Goal: Task Accomplishment & Management: Complete application form

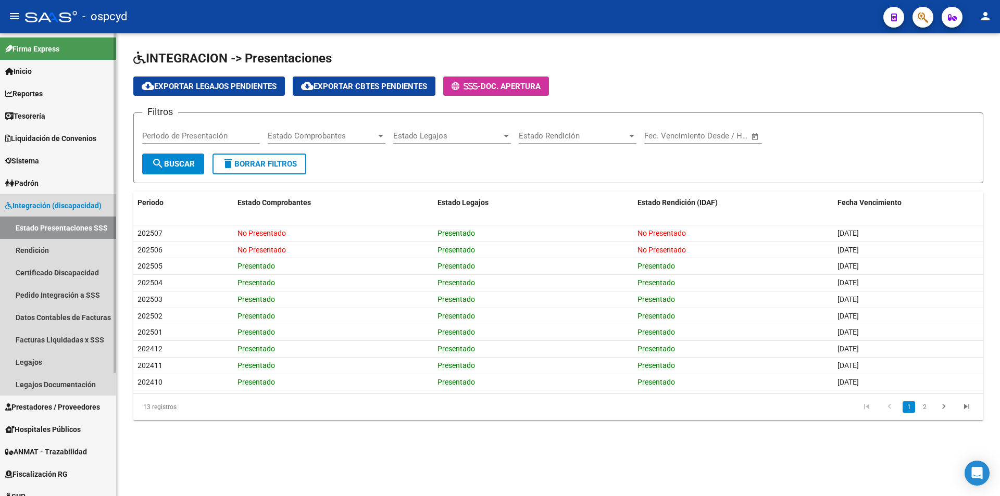
click at [41, 227] on link "Estado Presentaciones SSS" at bounding box center [58, 228] width 116 height 22
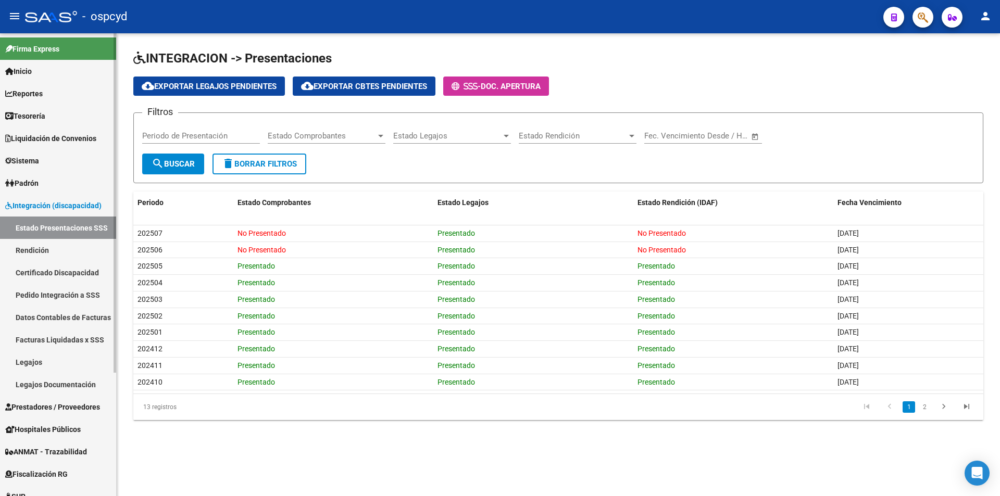
click at [43, 206] on span "Integración (discapacidad)" at bounding box center [53, 205] width 96 height 11
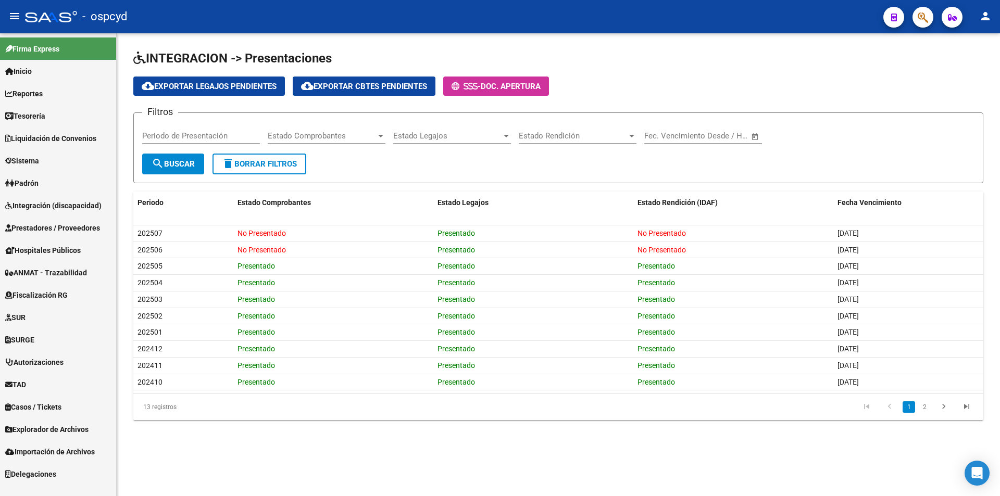
click at [44, 151] on link "Sistema" at bounding box center [58, 160] width 116 height 22
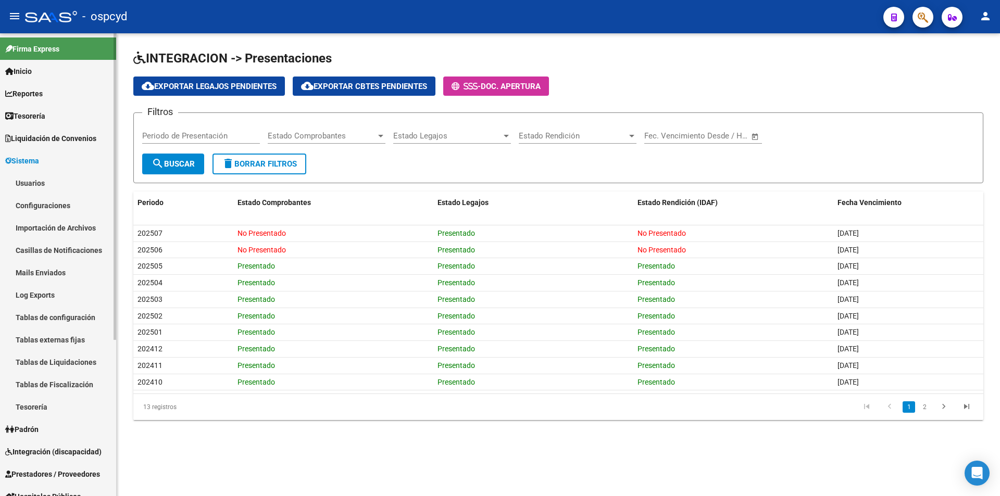
click at [46, 188] on link "Usuarios" at bounding box center [58, 183] width 116 height 22
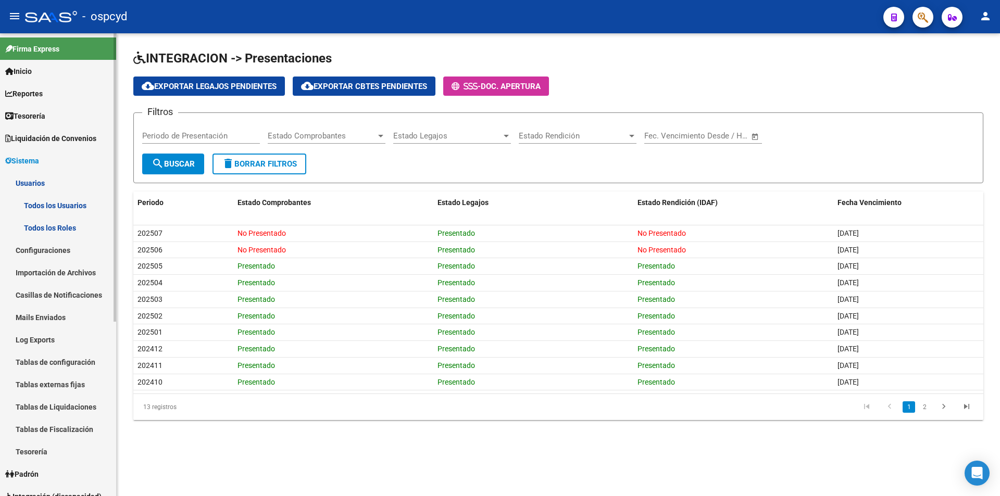
click at [58, 207] on link "Todos los Usuarios" at bounding box center [58, 205] width 116 height 22
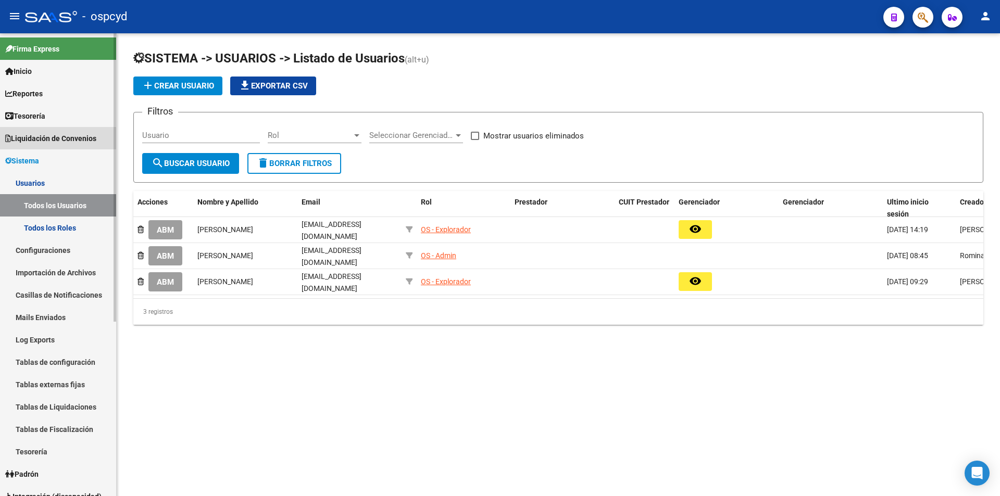
click at [48, 134] on span "Liquidación de Convenios" at bounding box center [50, 138] width 91 height 11
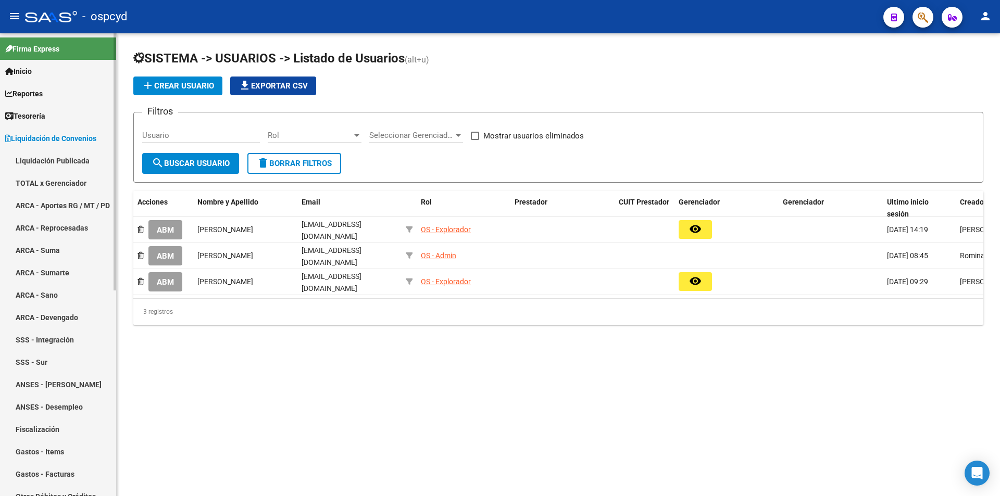
click at [37, 146] on link "Liquidación de Convenios" at bounding box center [58, 138] width 116 height 22
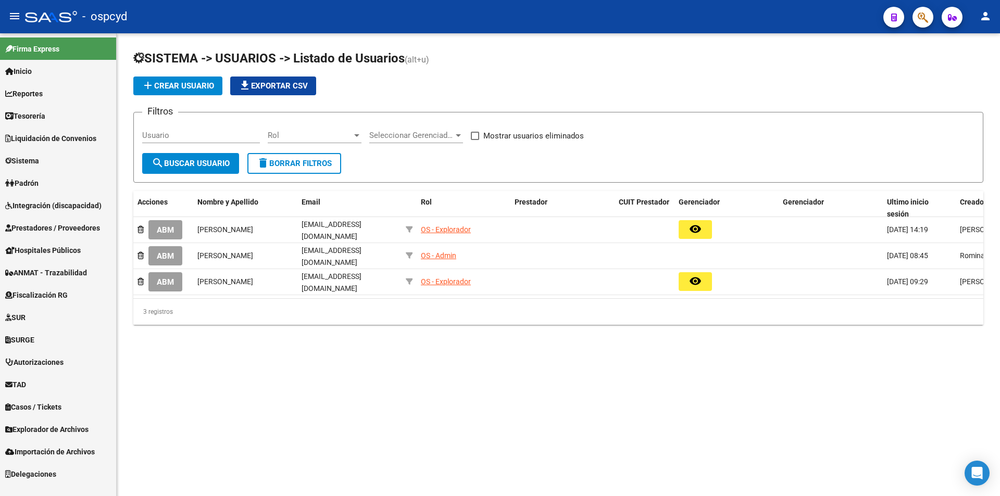
click at [50, 226] on span "Prestadores / Proveedores" at bounding box center [52, 227] width 95 height 11
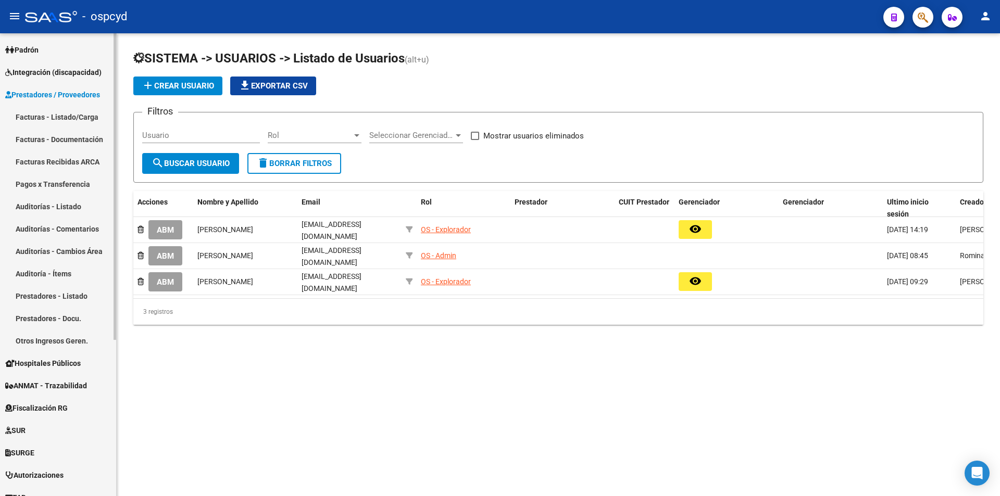
scroll to position [208, 0]
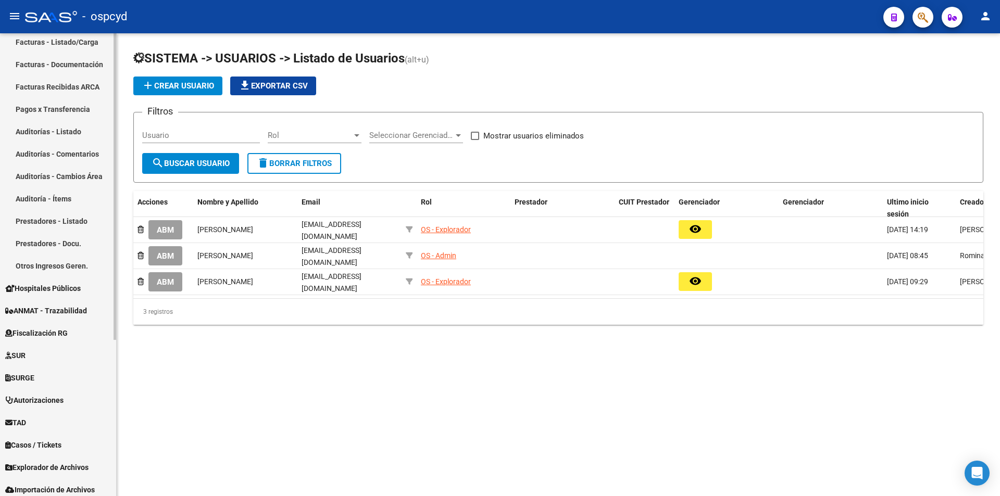
click at [57, 265] on link "Otros Ingresos Geren." at bounding box center [58, 266] width 116 height 22
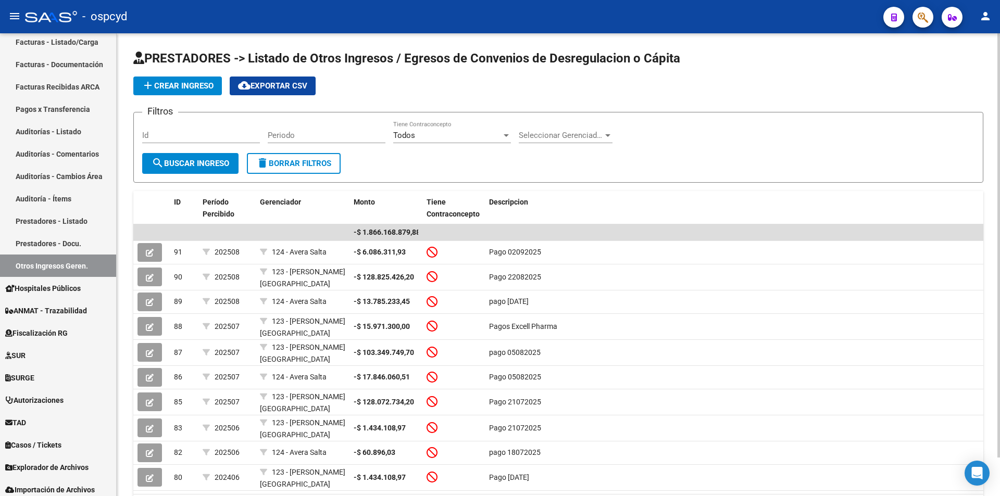
click at [183, 83] on span "add Crear Ingreso" at bounding box center [178, 85] width 72 height 9
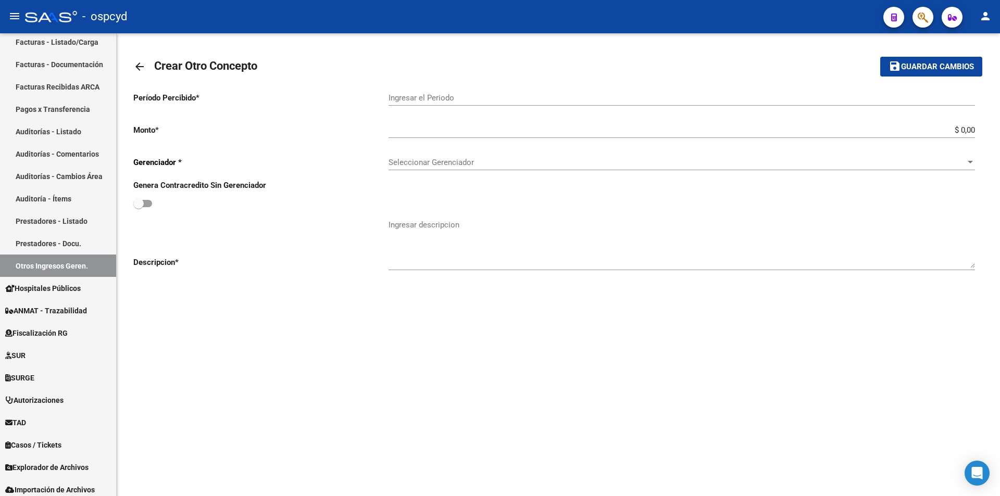
click at [557, 102] on input "Ingresar el Periodo" at bounding box center [681, 97] width 586 height 9
type input "202509"
click at [570, 130] on input "$ 0,00" at bounding box center [681, 129] width 586 height 9
type input "-$ 17.955.298,26"
click at [579, 164] on span "Seleccionar Gerenciador" at bounding box center [676, 162] width 577 height 9
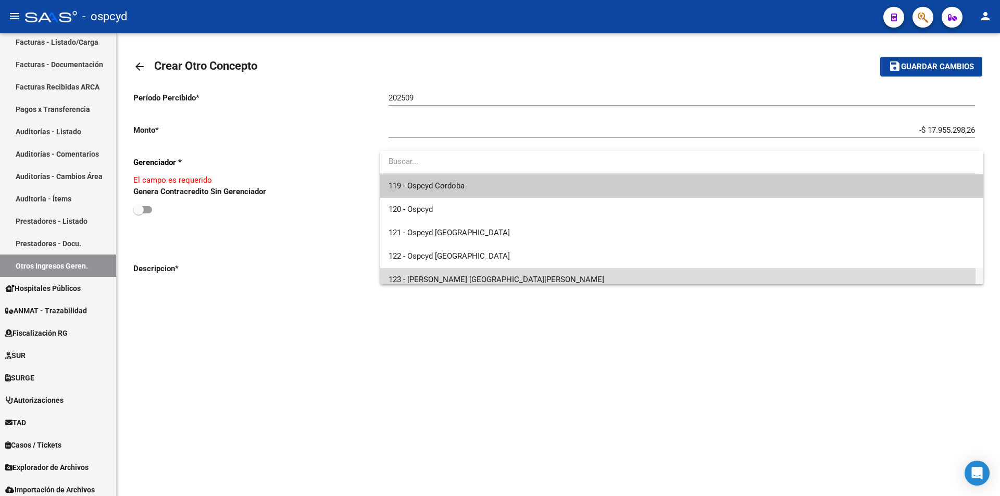
click at [471, 275] on span "123 - [PERSON_NAME] [GEOGRAPHIC_DATA][PERSON_NAME]" at bounding box center [681, 279] width 586 height 23
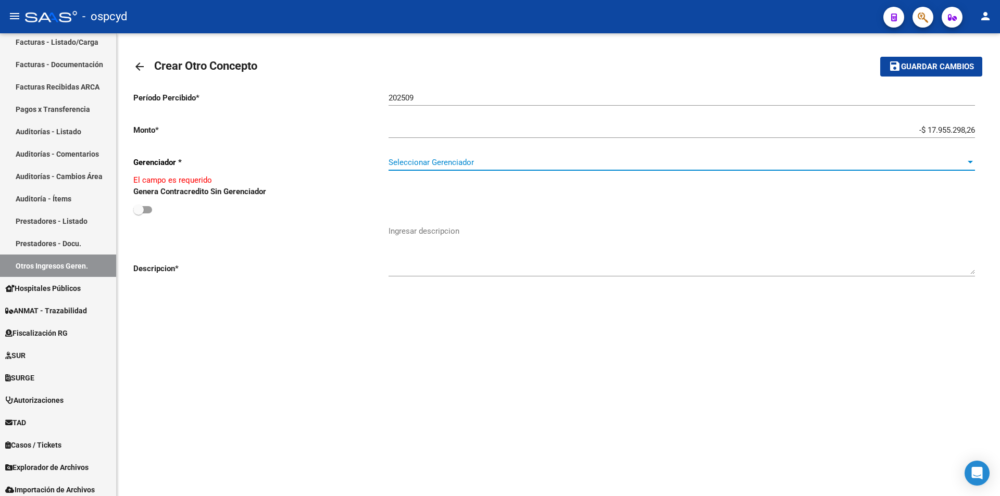
scroll to position [7, 0]
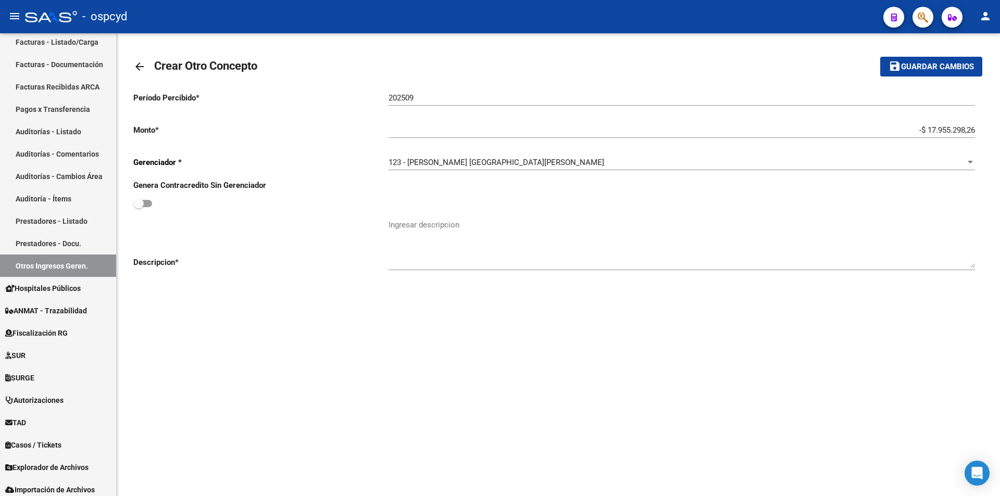
click at [450, 151] on div "123 - [PERSON_NAME] San [PERSON_NAME] Seleccionar Gerenciador" at bounding box center [681, 159] width 586 height 22
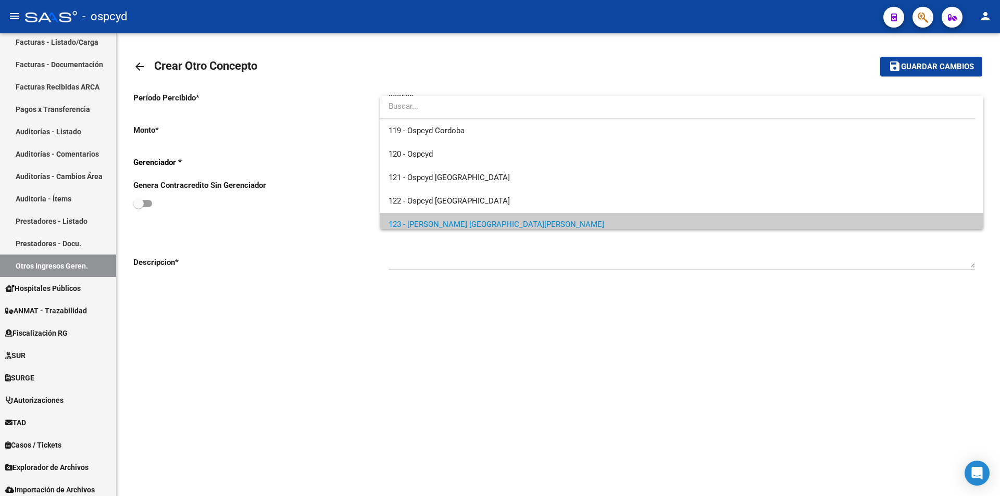
scroll to position [62, 0]
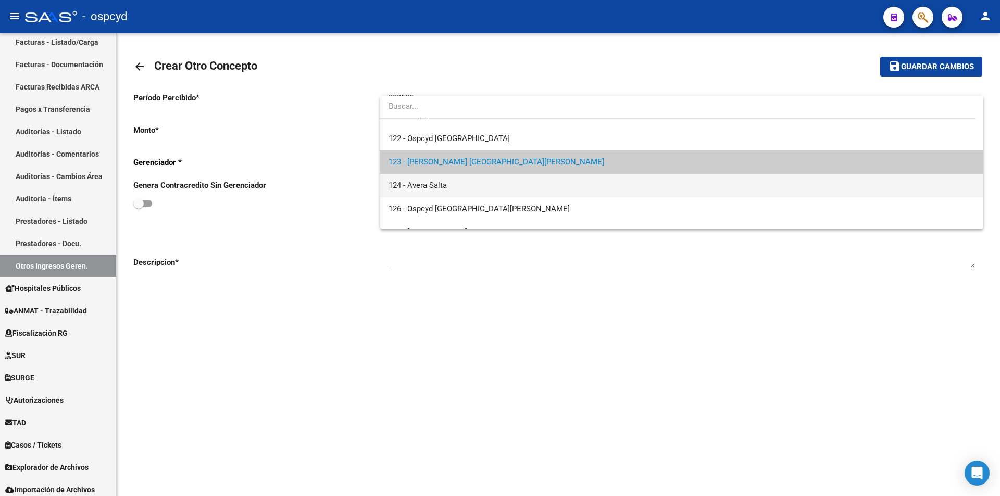
click at [441, 191] on span "124 - Avera Salta" at bounding box center [681, 185] width 586 height 23
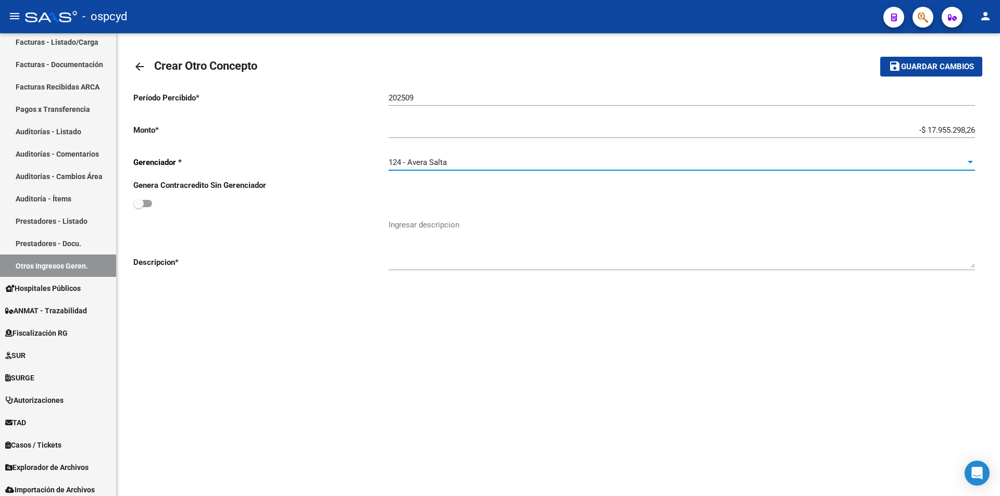
click at [460, 231] on textarea "Ingresar descripcion" at bounding box center [681, 243] width 586 height 49
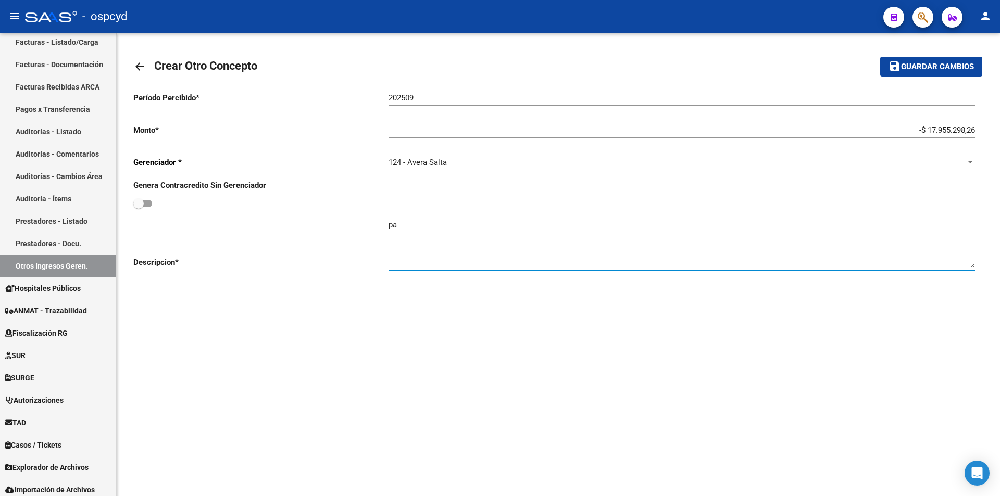
type textarea "p"
type textarea "Pago [DATE]"
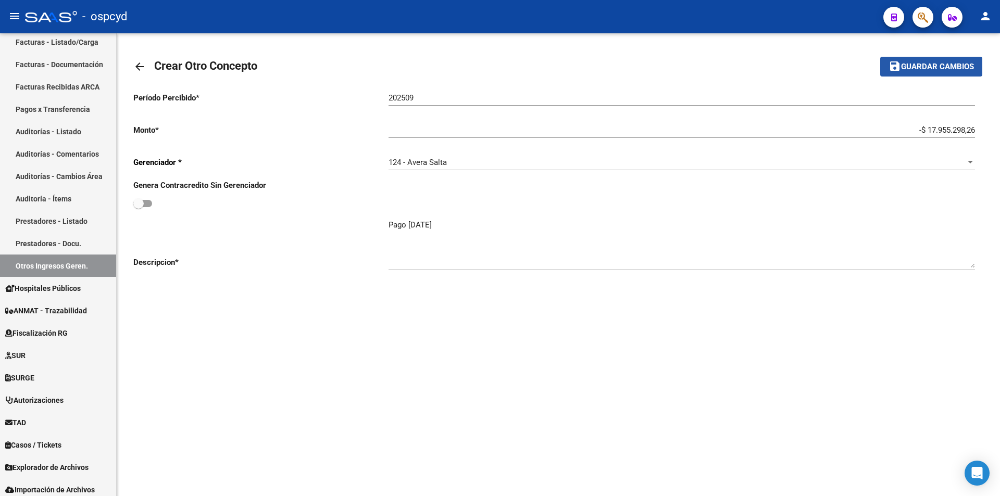
click at [919, 67] on span "Guardar cambios" at bounding box center [937, 66] width 73 height 9
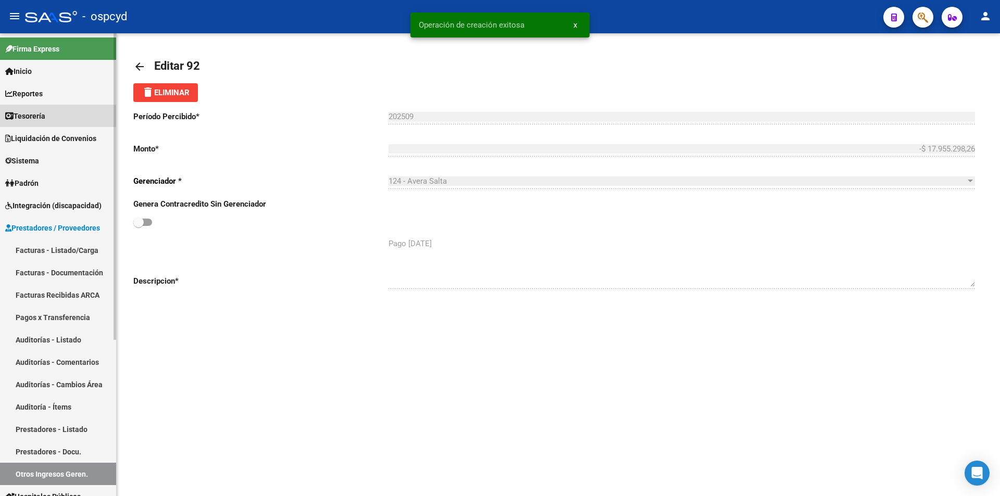
click at [45, 119] on span "Tesorería" at bounding box center [25, 115] width 40 height 11
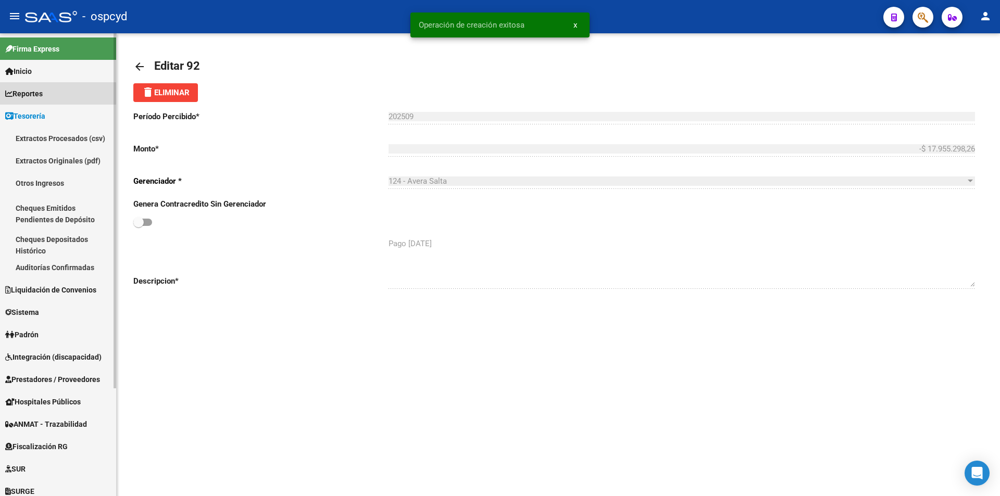
click at [43, 98] on span "Reportes" at bounding box center [23, 93] width 37 height 11
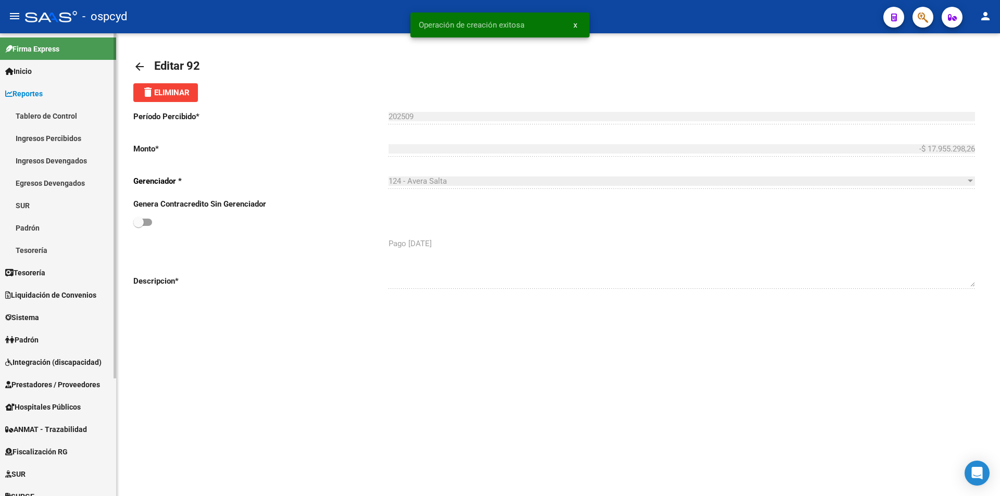
click at [43, 97] on span "Reportes" at bounding box center [23, 93] width 37 height 11
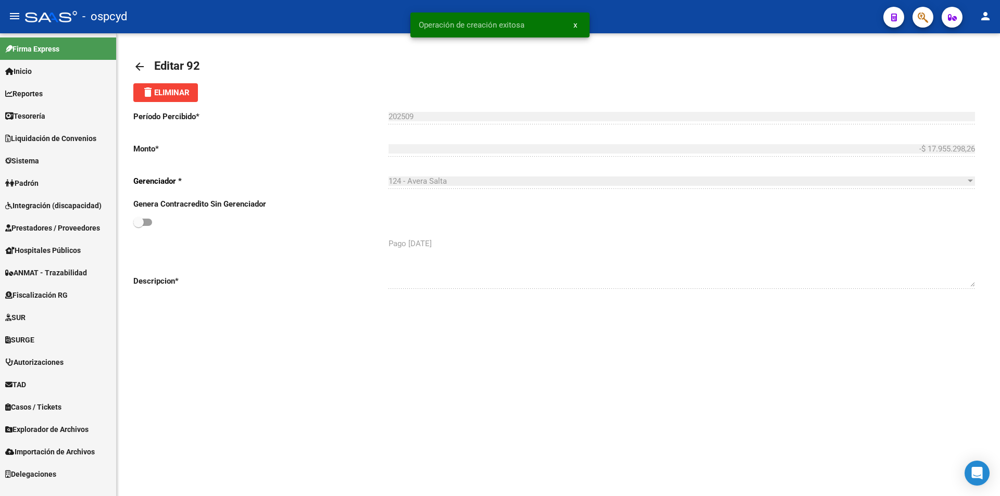
click at [49, 137] on span "Liquidación de Convenios" at bounding box center [50, 138] width 91 height 11
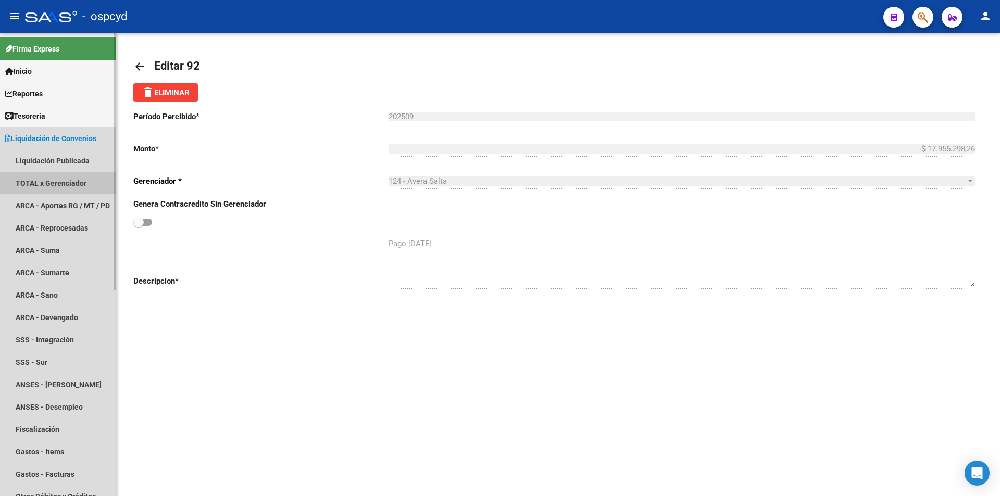
click at [53, 180] on link "TOTAL x Gerenciador" at bounding box center [58, 183] width 116 height 22
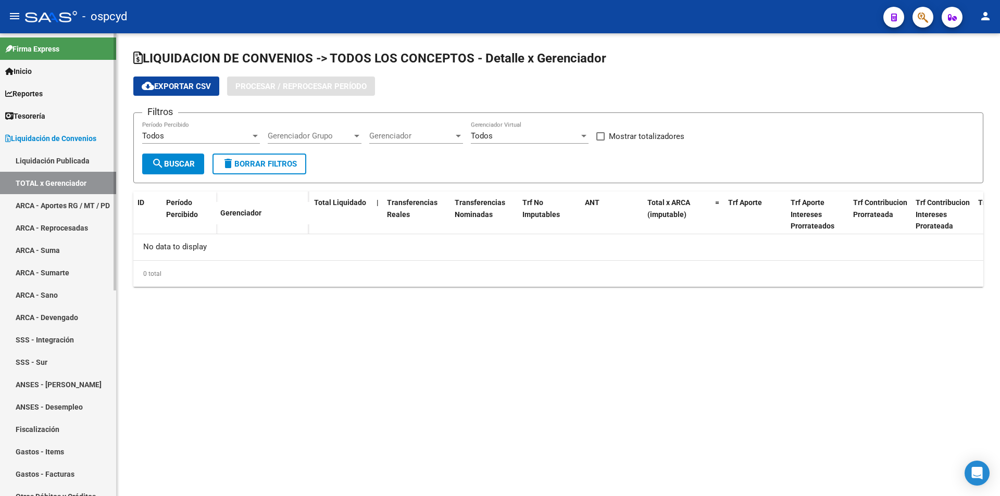
checkbox input "true"
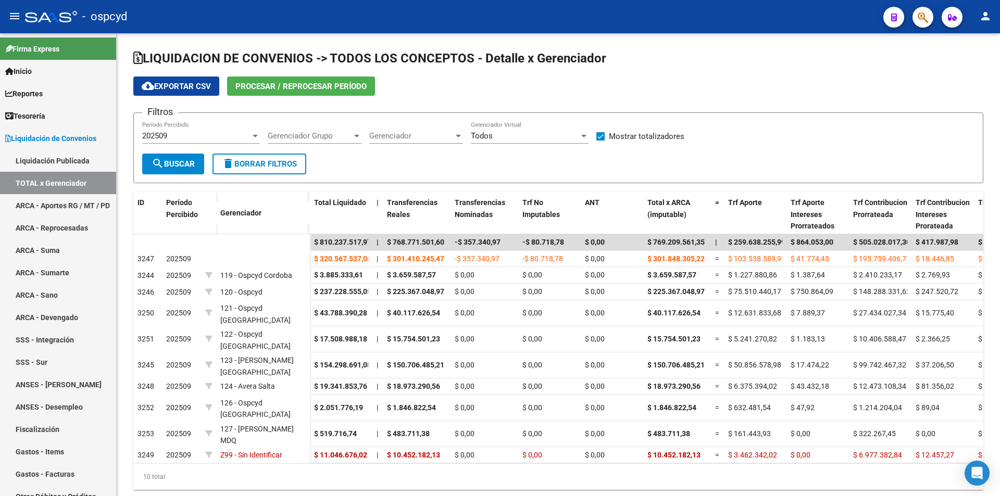
click at [282, 82] on span "Procesar / Reprocesar período" at bounding box center [300, 86] width 131 height 9
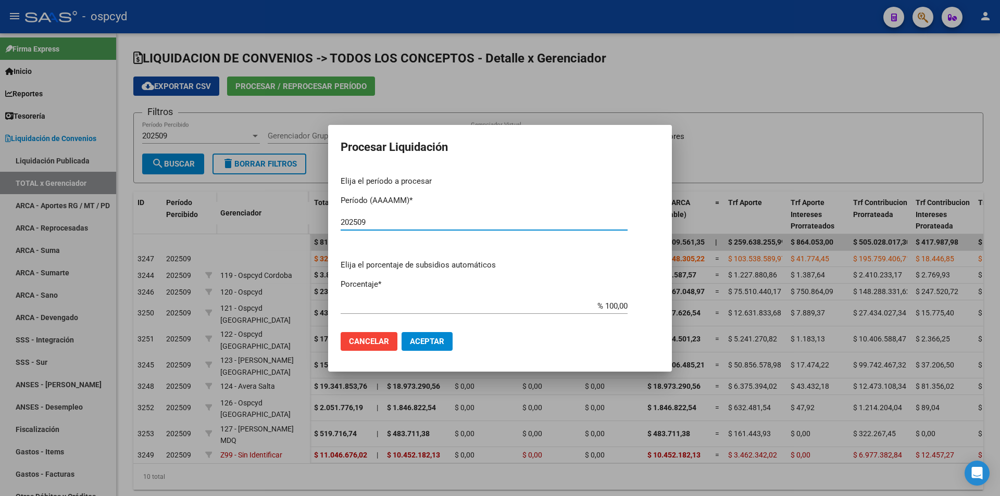
type input "202509"
click at [369, 338] on span "Cancelar" at bounding box center [369, 341] width 40 height 9
